Goal: Task Accomplishment & Management: Complete application form

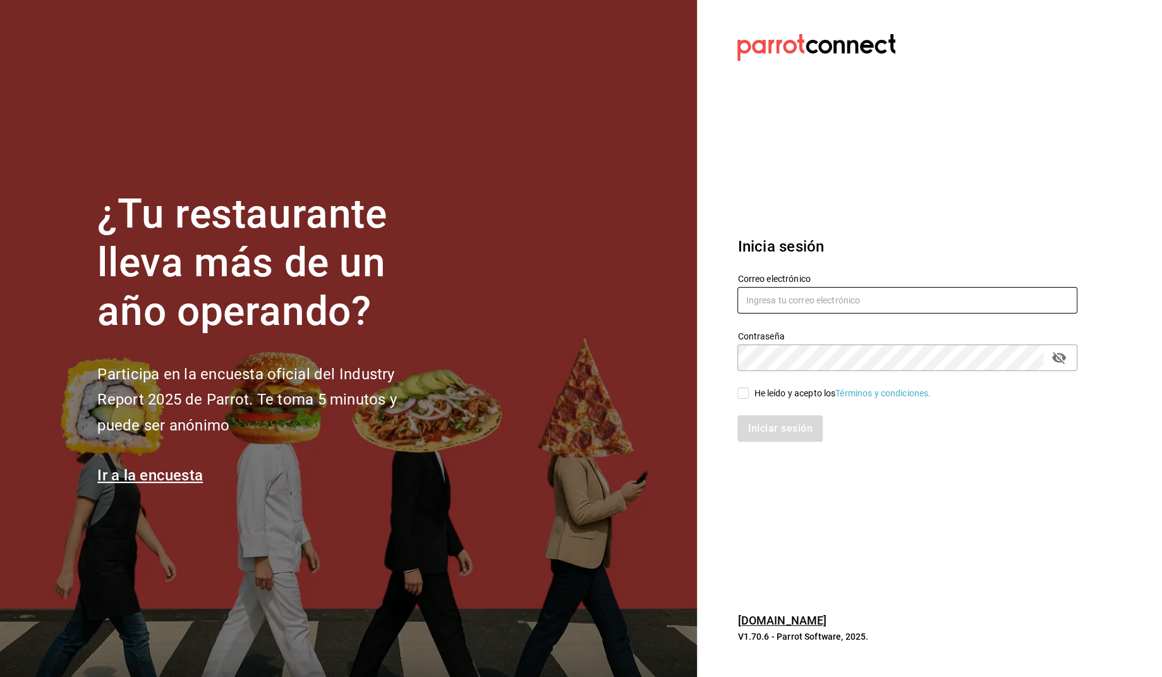
click at [761, 299] on input "text" at bounding box center [907, 300] width 340 height 27
type input "[PERSON_NAME][EMAIL_ADDRESS][PERSON_NAME][DOMAIN_NAME]"
click at [1055, 361] on icon "passwordField" at bounding box center [1059, 358] width 14 height 12
click at [762, 393] on div "He leído y acepto los Términos y condiciones." at bounding box center [842, 393] width 177 height 13
click at [749, 393] on input "He leído y acepto los Términos y condiciones." at bounding box center [742, 392] width 11 height 11
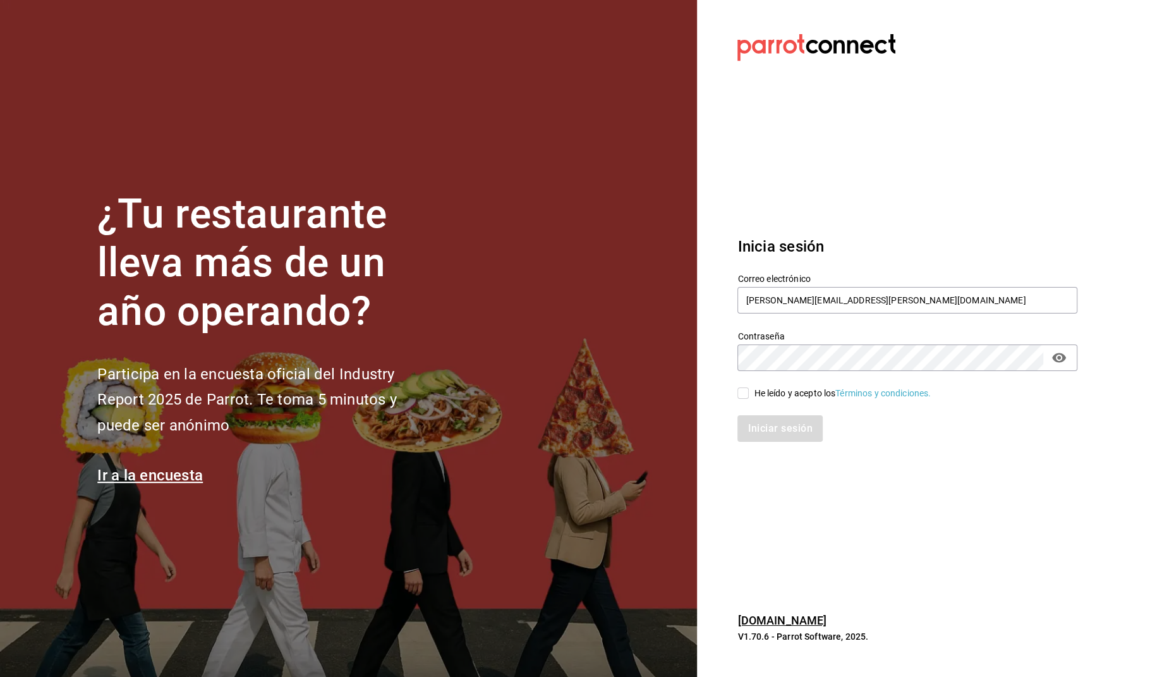
checkbox input "true"
click at [769, 431] on button "Iniciar sesión" at bounding box center [780, 428] width 86 height 27
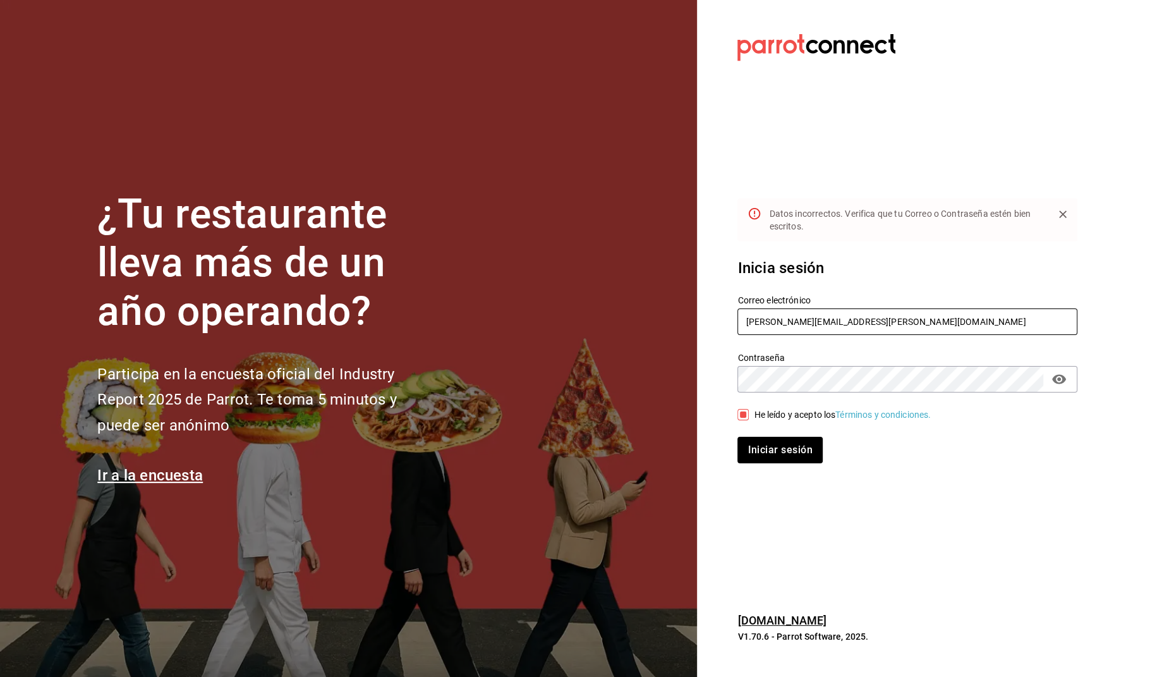
click at [784, 322] on input "[PERSON_NAME][EMAIL_ADDRESS][PERSON_NAME][DOMAIN_NAME]" at bounding box center [907, 321] width 340 height 27
